Goal: Task Accomplishment & Management: Manage account settings

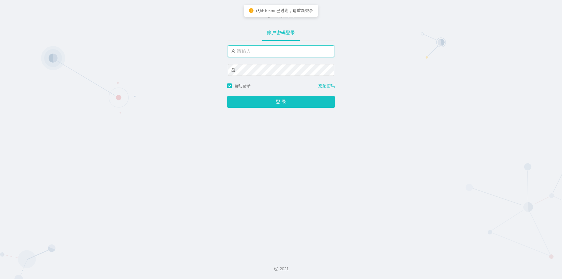
click at [259, 52] on input "text" at bounding box center [281, 51] width 106 height 12
type input "jishu"
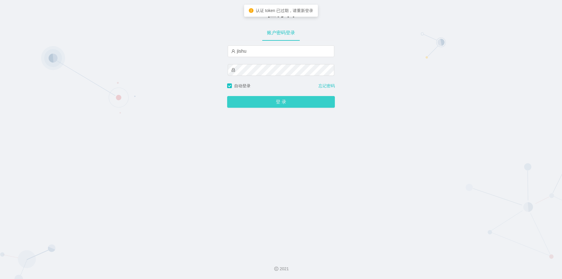
click at [259, 102] on button "登 录" at bounding box center [281, 102] width 108 height 12
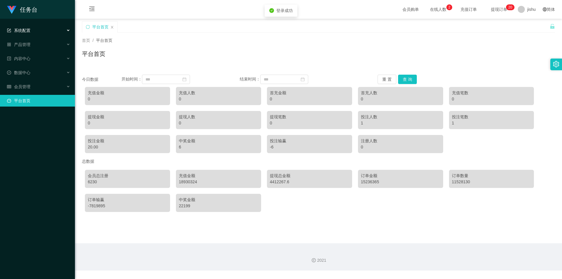
click at [32, 32] on div "系统配置" at bounding box center [37, 31] width 75 height 12
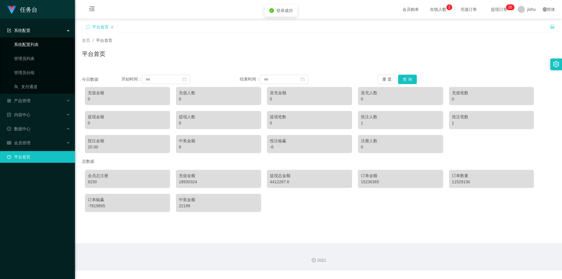
click at [33, 44] on link "系统配置列表" at bounding box center [42, 45] width 56 height 12
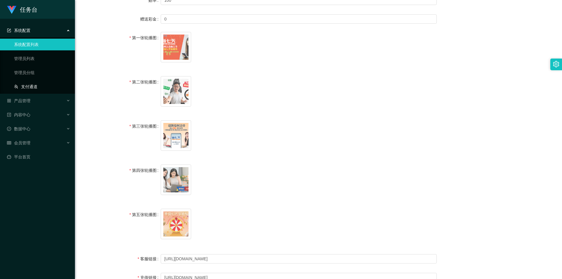
scroll to position [49, 0]
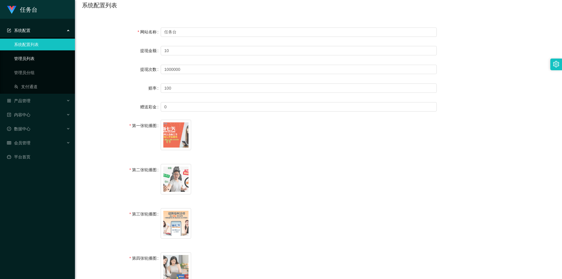
click at [35, 56] on link "管理员列表" at bounding box center [42, 59] width 56 height 12
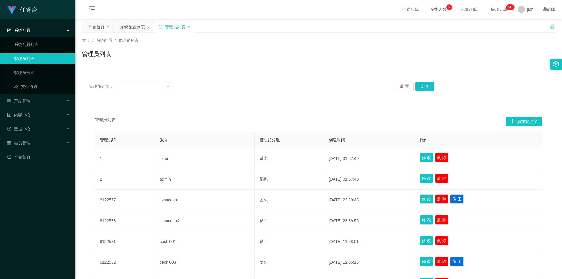
click at [40, 29] on div "系统配置" at bounding box center [37, 31] width 75 height 12
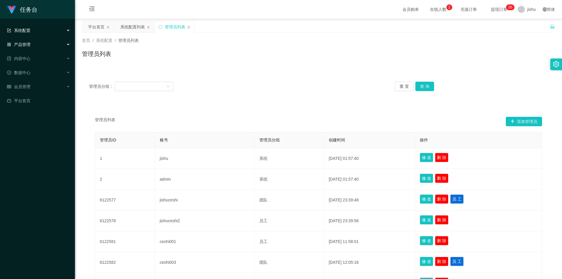
click at [35, 47] on div "产品管理" at bounding box center [37, 45] width 75 height 12
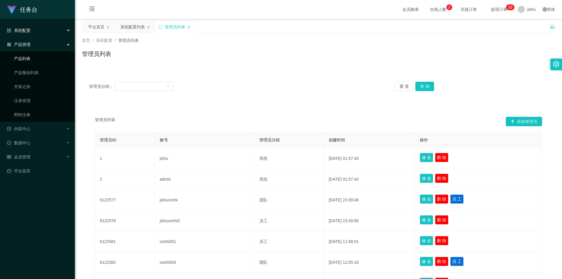
click at [35, 59] on link "产品列表" at bounding box center [42, 59] width 56 height 12
